Goal: Task Accomplishment & Management: Manage account settings

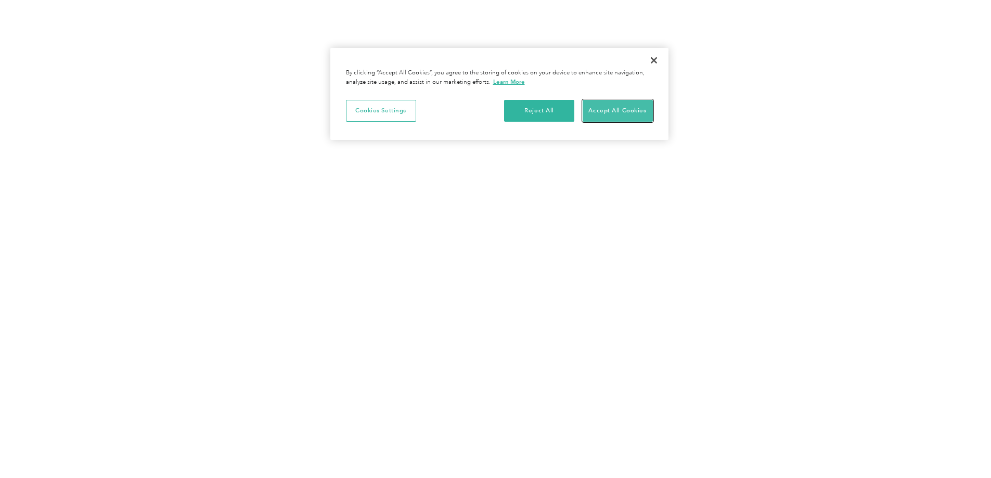
click at [621, 109] on button "Accept All Cookies" at bounding box center [618, 111] width 70 height 22
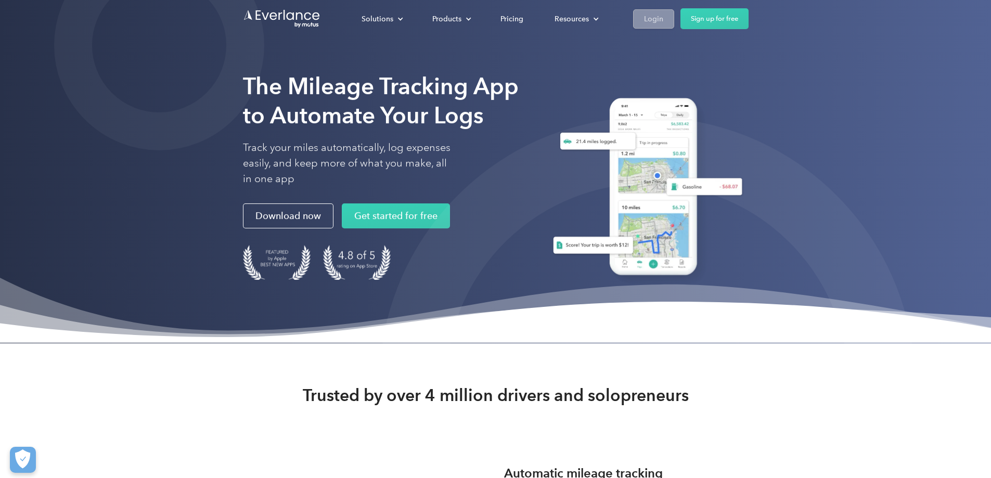
click at [663, 18] on div "Login" at bounding box center [653, 18] width 19 height 13
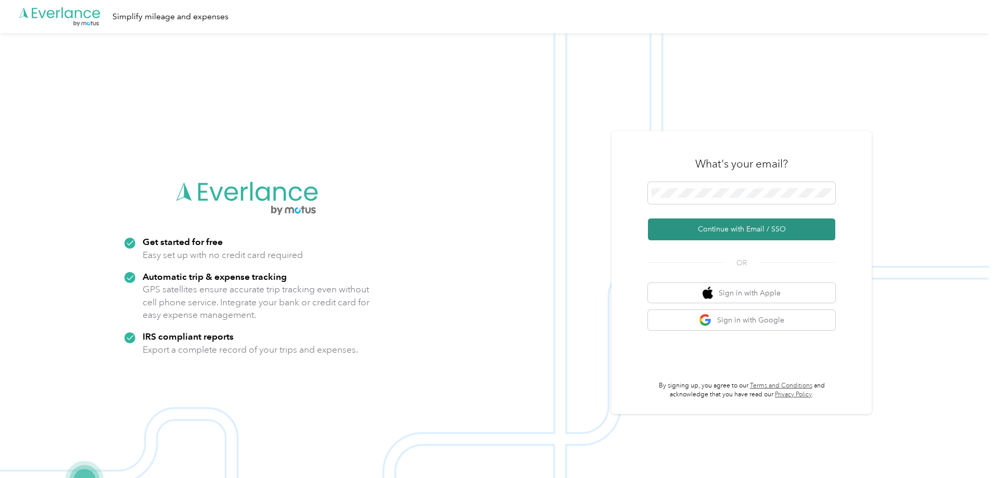
click at [747, 230] on button "Continue with Email / SSO" at bounding box center [741, 229] width 187 height 22
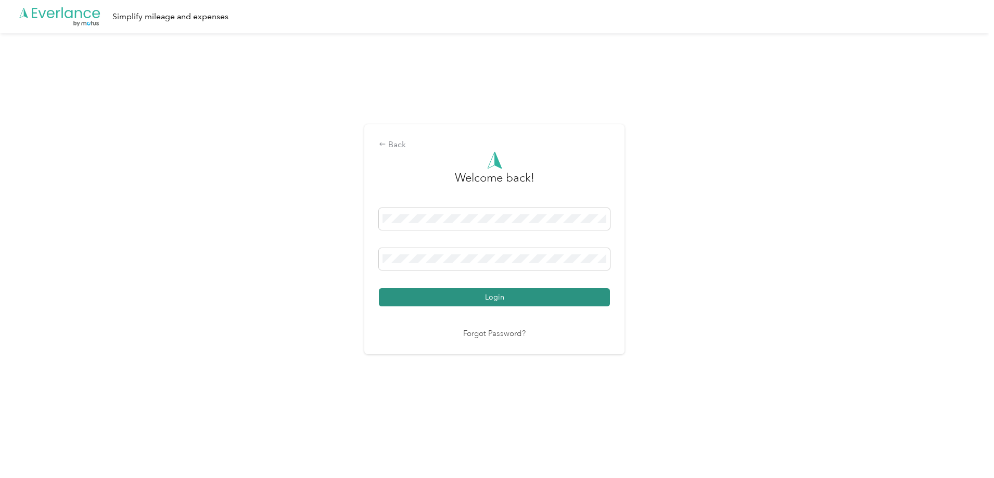
click at [485, 292] on button "Login" at bounding box center [494, 297] width 231 height 18
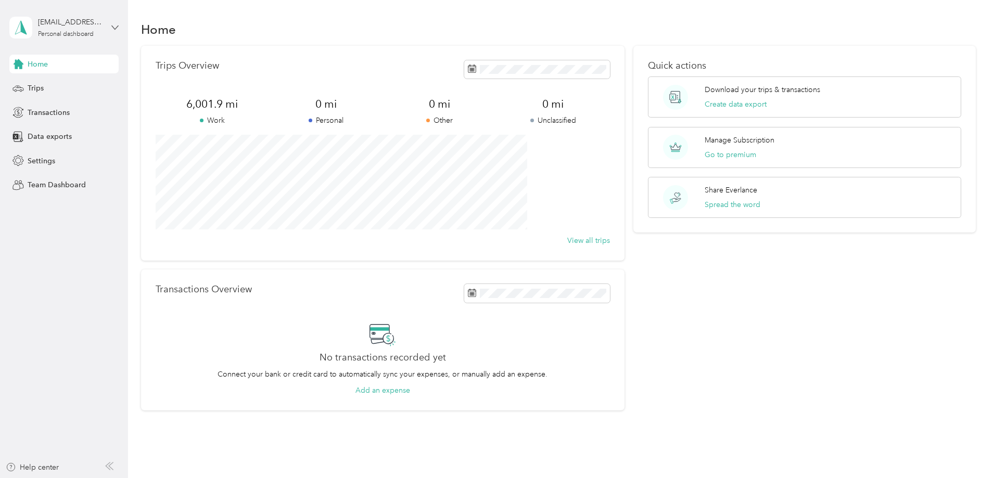
click at [112, 28] on icon at bounding box center [114, 27] width 7 height 7
click at [34, 158] on span "Settings" at bounding box center [42, 161] width 28 height 11
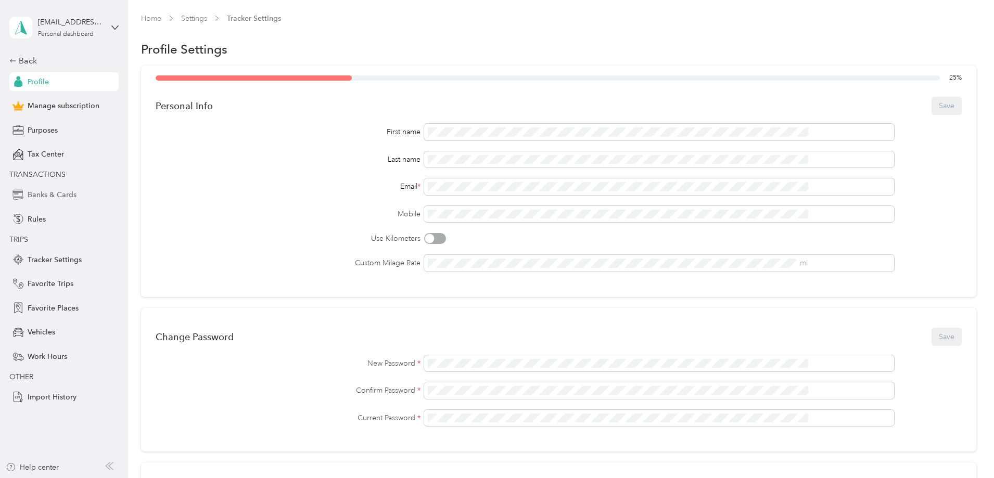
click at [47, 191] on span "Banks & Cards" at bounding box center [52, 194] width 49 height 11
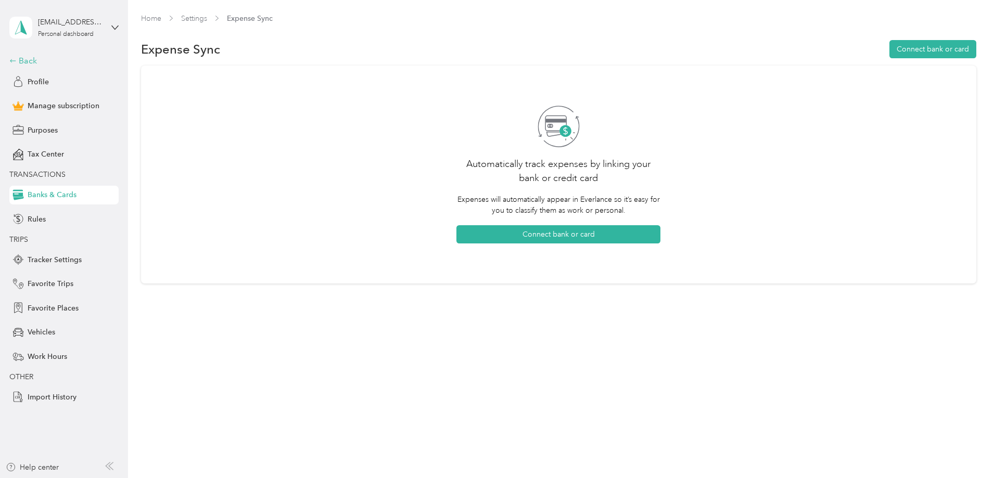
click at [28, 57] on div "Back" at bounding box center [61, 61] width 104 height 12
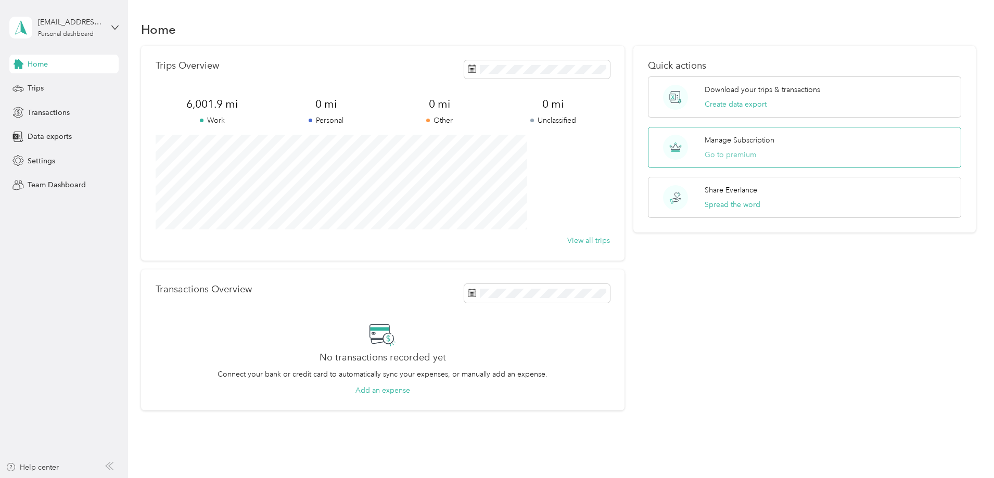
click at [705, 155] on button "Go to premium" at bounding box center [730, 154] width 52 height 11
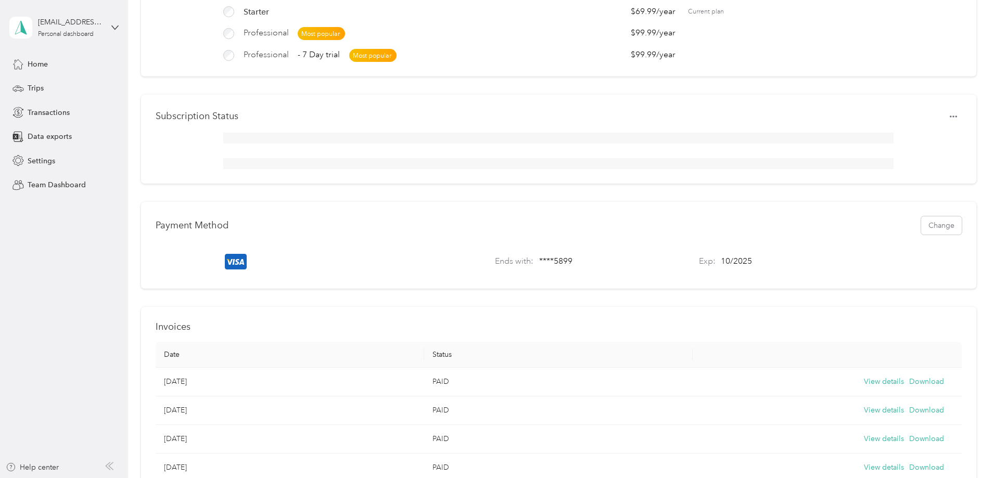
scroll to position [208, 0]
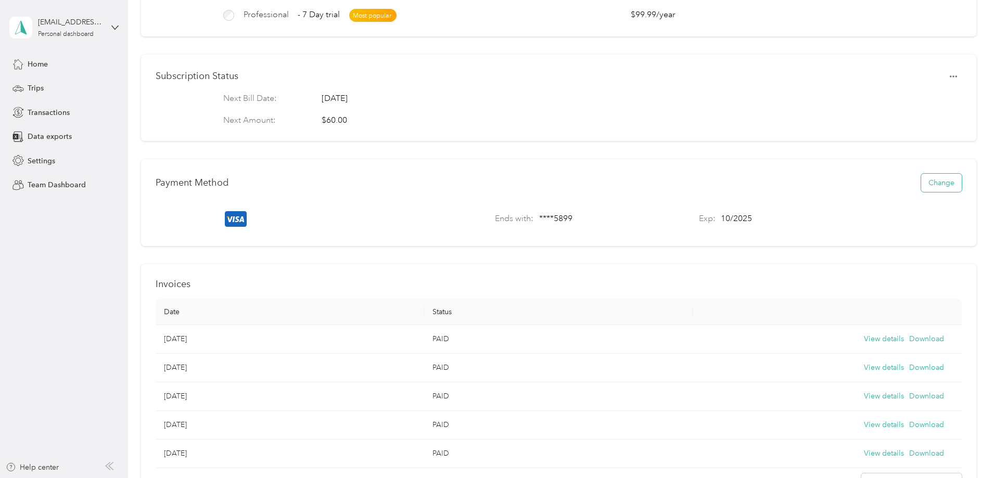
click at [921, 191] on button "Change" at bounding box center [941, 183] width 41 height 18
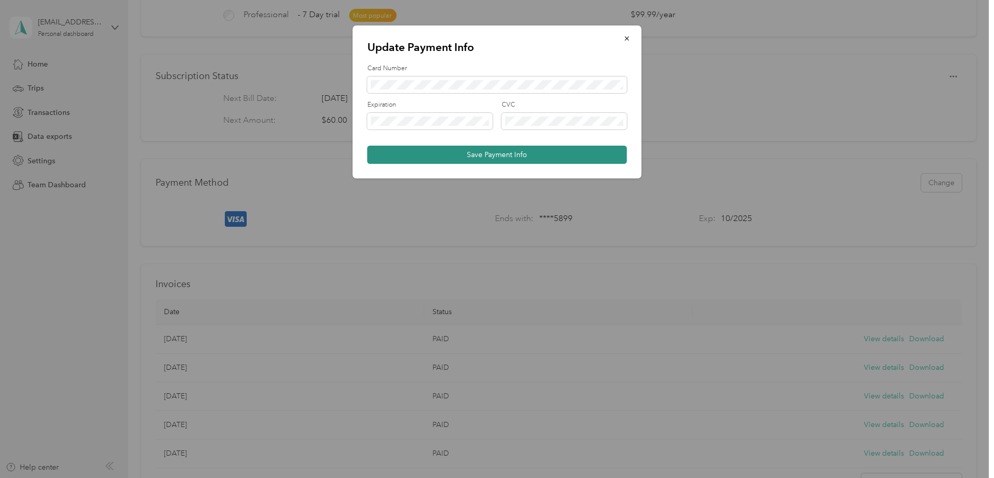
click at [482, 154] on button "Save Payment Info" at bounding box center [497, 155] width 260 height 18
